Goal: Information Seeking & Learning: Check status

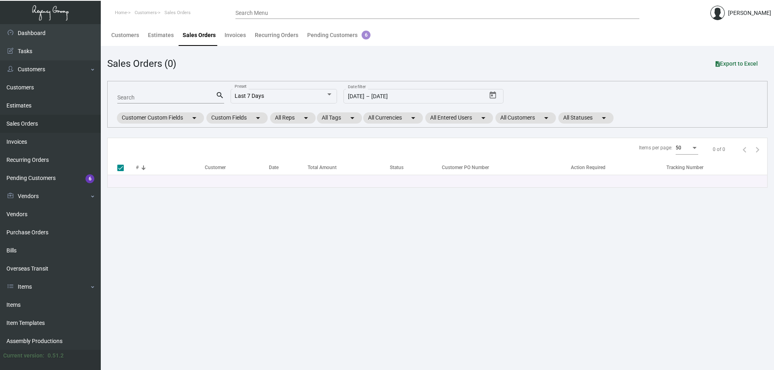
click at [52, 126] on link "Sales Orders" at bounding box center [50, 124] width 101 height 18
click at [177, 346] on main "Customers Estimates Sales Orders Invoices Recurring Orders Pending Customers 6 …" at bounding box center [437, 197] width 673 height 346
click at [278, 345] on main "Customers Estimates Sales Orders Invoices Recurring Orders Pending Customers 6 …" at bounding box center [437, 197] width 673 height 346
click at [46, 304] on link "Items" at bounding box center [50, 305] width 101 height 18
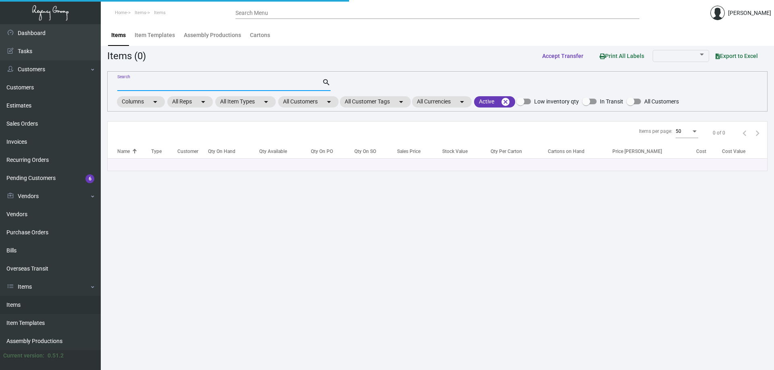
click at [185, 85] on input "Search" at bounding box center [219, 85] width 205 height 6
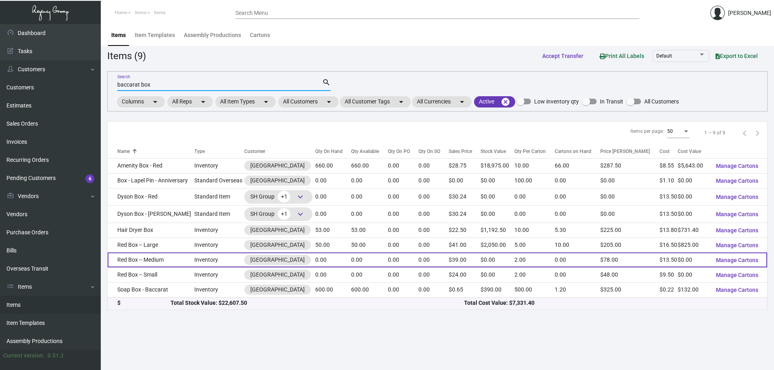
type input "baccarat box"
click at [336, 259] on td "0.00" at bounding box center [333, 260] width 36 height 15
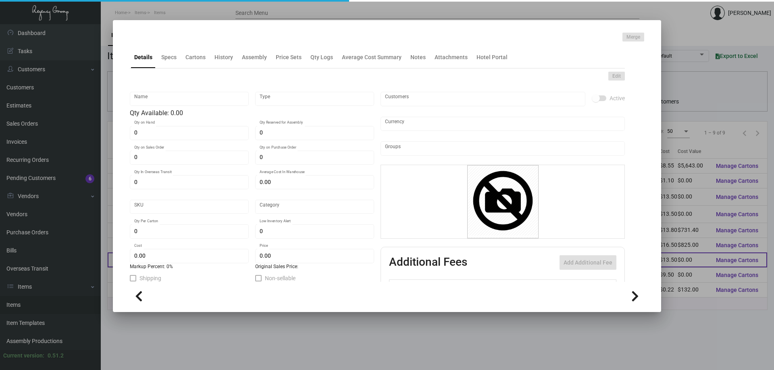
type input "Red Box -- Medium"
type input "Inventory"
type input "$ 13.50"
type input "B-RBXMD-01"
type input "Overseas"
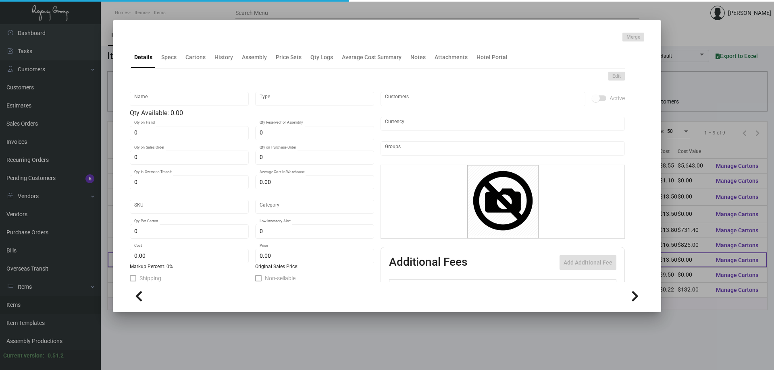
type input "2"
type input "$ 13.50"
type input "$ 39.00"
checkbox input "true"
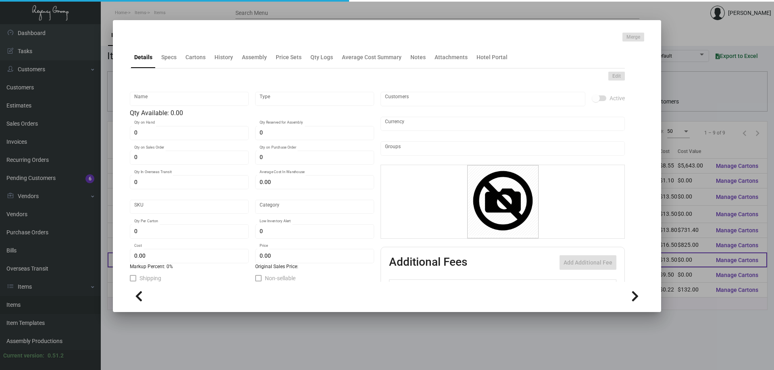
type input "United States Dollar $"
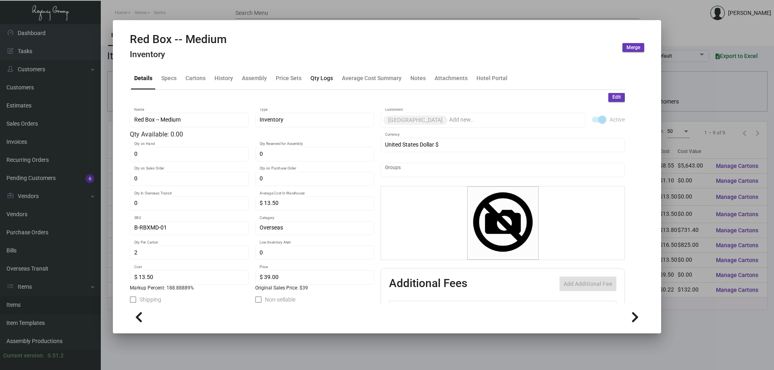
click at [321, 78] on div "Qty Logs" at bounding box center [321, 78] width 23 height 8
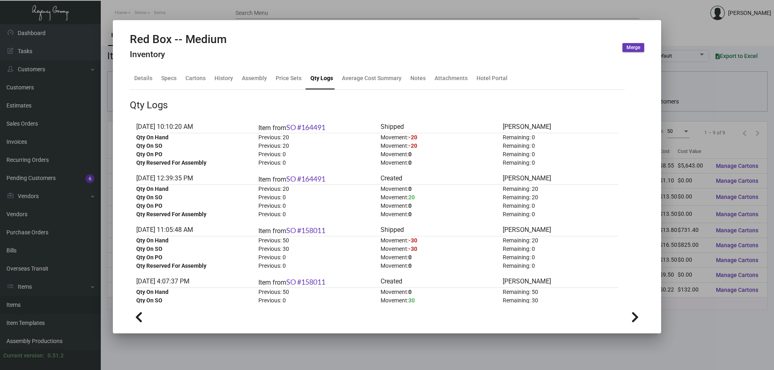
click at [238, 12] on div at bounding box center [387, 185] width 774 height 370
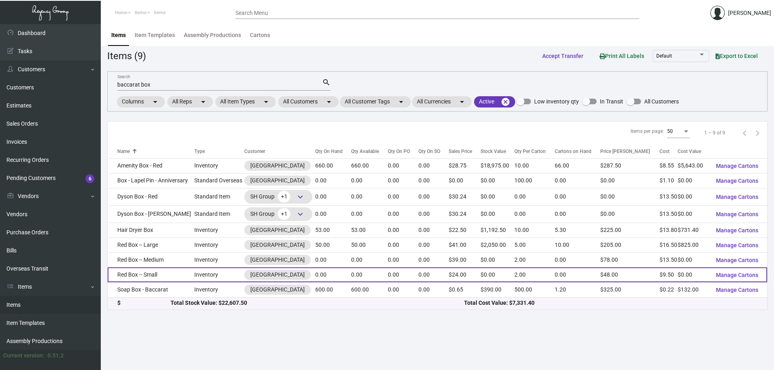
click at [182, 276] on td "Red Box -- Small" at bounding box center [151, 275] width 87 height 15
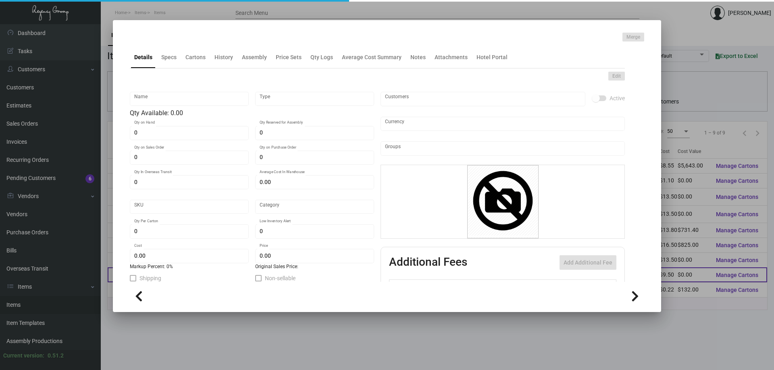
type input "Red Box -- Small"
type input "Inventory"
type input "$ 9.50"
type input "B-RBXSM-01"
type input "Overseas"
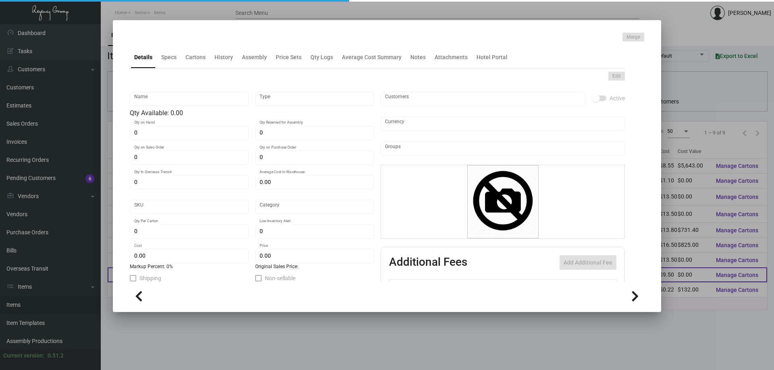
type input "2"
type input "$ 9.50"
type input "$ 24.00"
checkbox input "true"
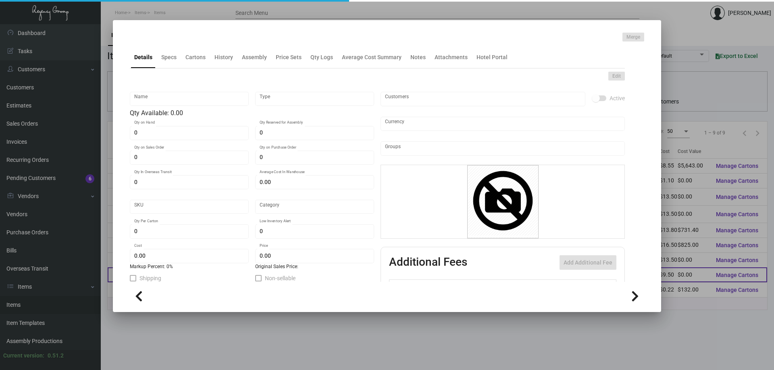
type input "United States Dollar $"
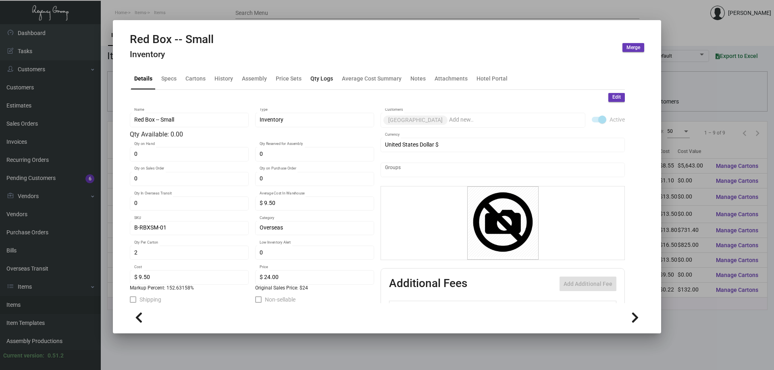
click at [323, 83] on div "Qty Logs" at bounding box center [321, 78] width 29 height 19
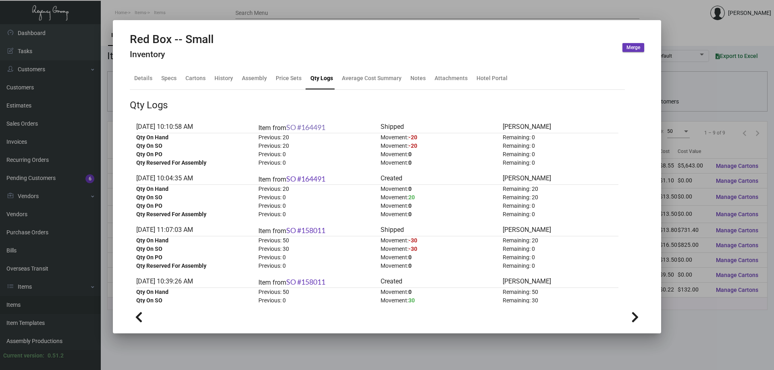
click at [318, 127] on link "SO #164491" at bounding box center [305, 127] width 39 height 9
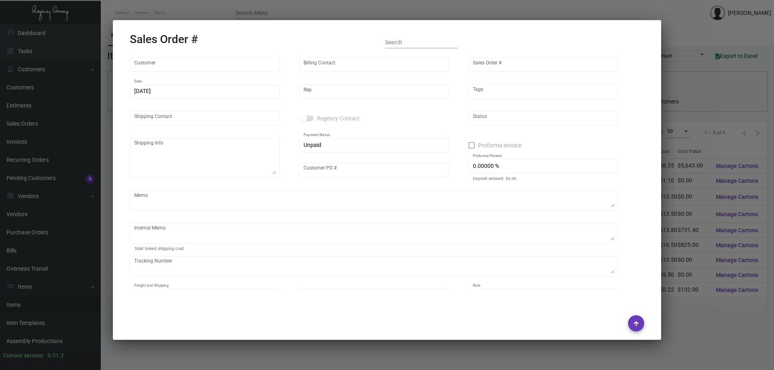
type input "[GEOGRAPHIC_DATA]"
type input "Accounts Payable"
type input "164491"
type input "[DATE]"
type input "[PERSON_NAME]"
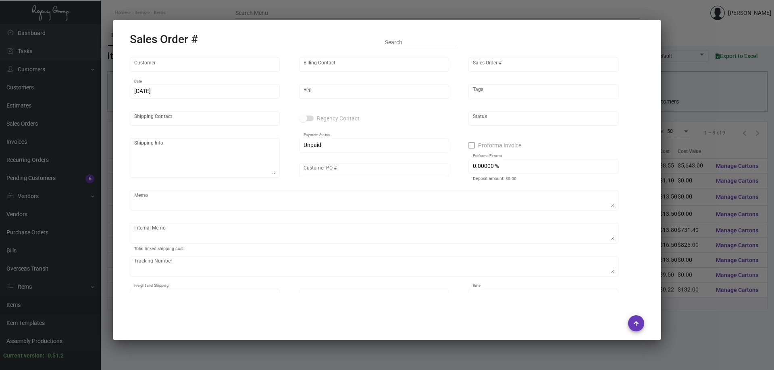
type input "[PERSON_NAME]"
type textarea "[GEOGRAPHIC_DATA] - [PERSON_NAME] [STREET_ADDRESS][US_STATE]"
type input "500144776"
type textarea "add mirela to invoice M&W [DATE] NY Delivery [DATE] Jewelry Tray 14"
type input "United States Dollar $"
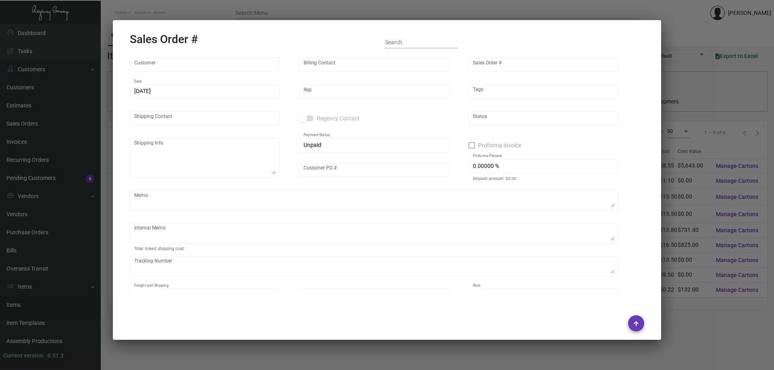
type input "$ 49.84"
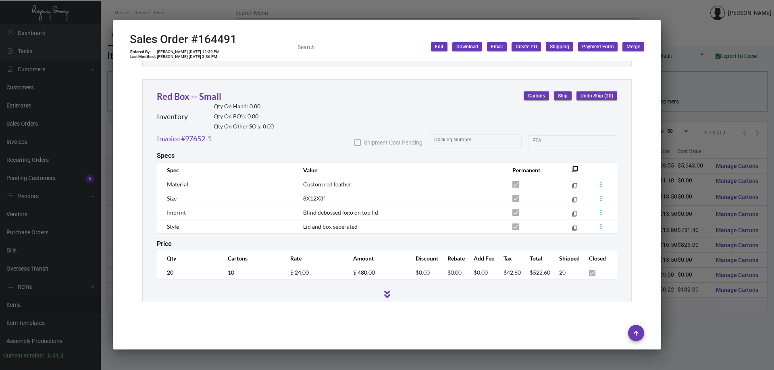
scroll to position [2175, 0]
click at [37, 101] on div at bounding box center [387, 185] width 774 height 370
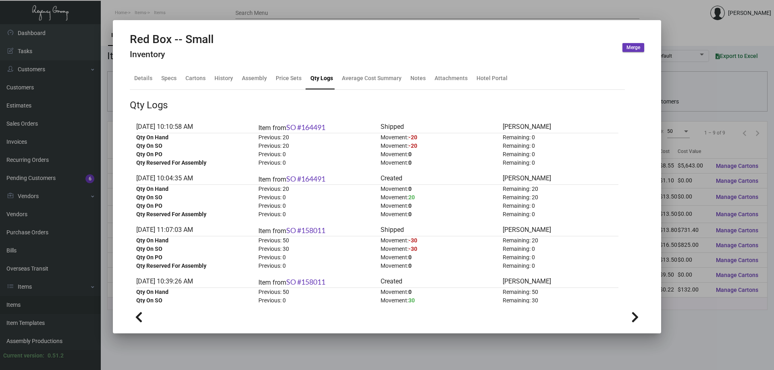
click at [35, 119] on div at bounding box center [387, 185] width 774 height 370
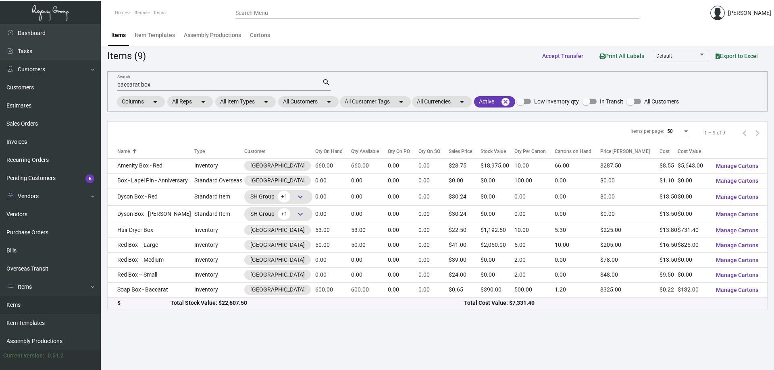
click at [210, 350] on main "Items Item Templates Assembly Productions Cartons Items (9) Accept Transfer Pri…" at bounding box center [437, 197] width 673 height 346
